Goal: Information Seeking & Learning: Check status

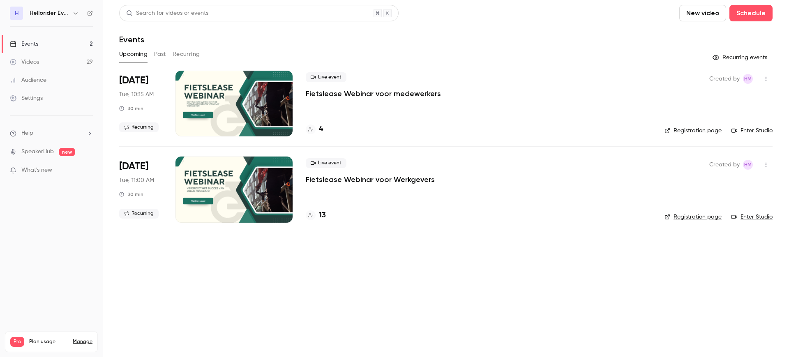
click at [162, 55] on button "Past" at bounding box center [160, 54] width 12 height 13
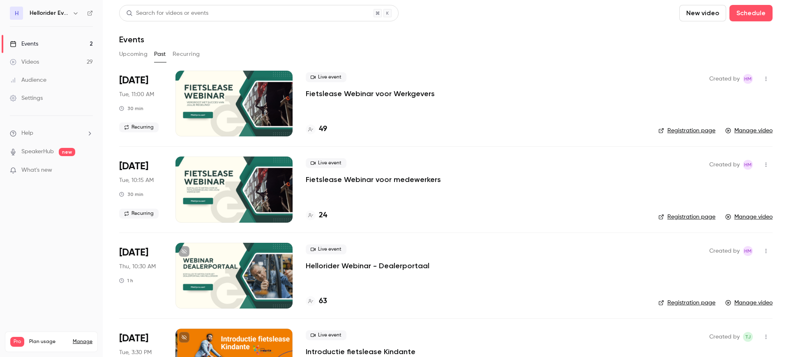
click at [403, 95] on p "Fietslease Webinar voor Werkgevers" at bounding box center [370, 94] width 129 height 10
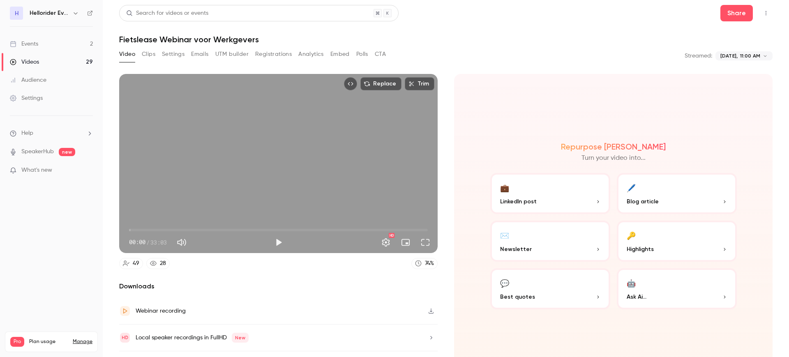
click at [278, 51] on button "Registrations" at bounding box center [273, 54] width 37 height 13
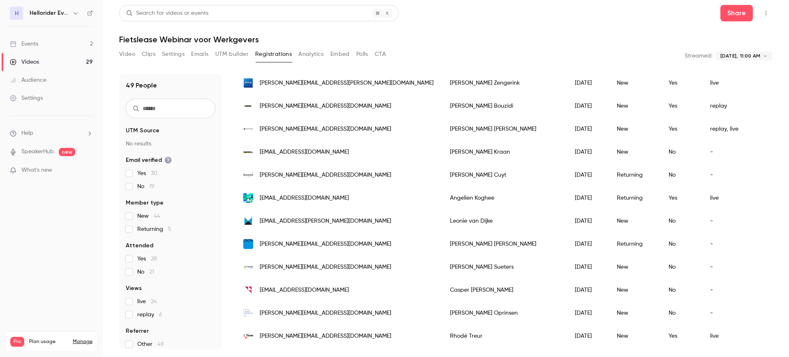
scroll to position [513, 0]
